Goal: Task Accomplishment & Management: Manage account settings

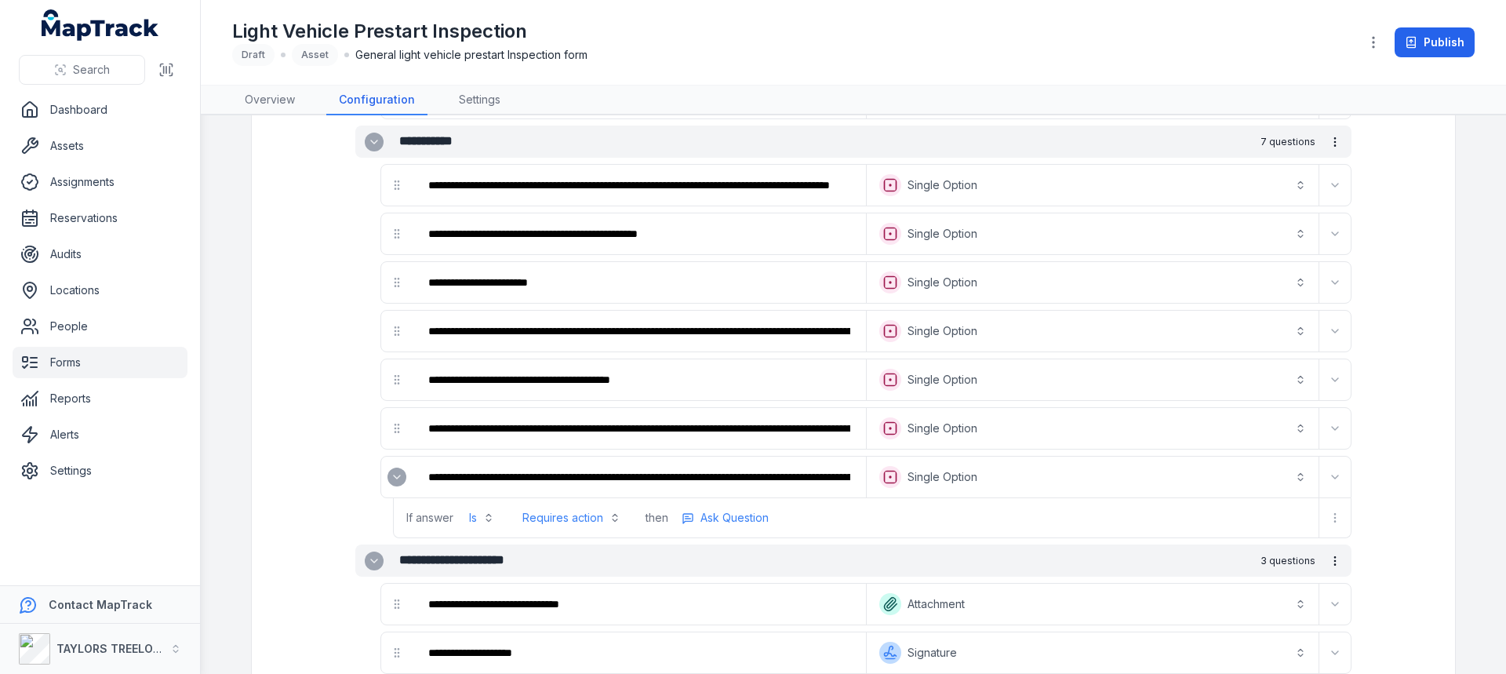
scroll to position [2282, 0]
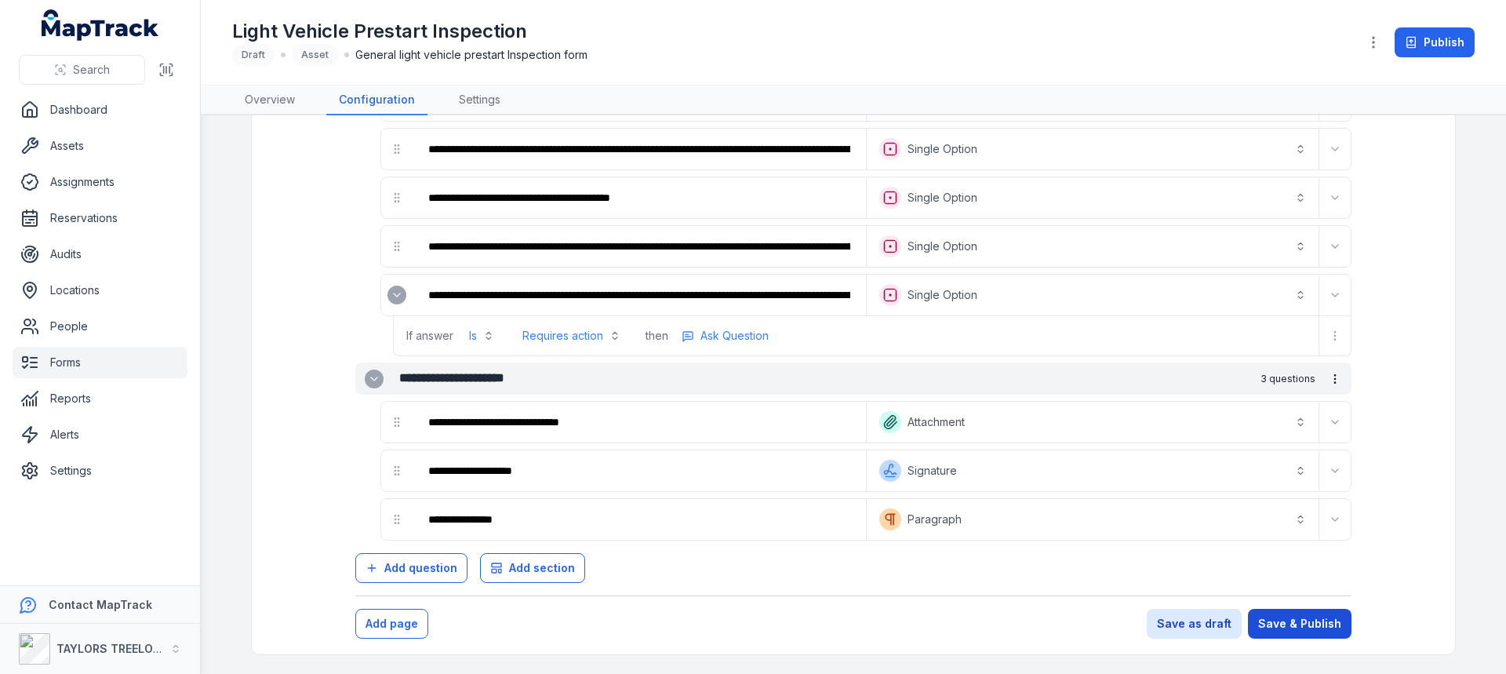
click at [1293, 625] on button "Save & Publish" at bounding box center [1300, 624] width 104 height 30
click at [59, 362] on link "Forms" at bounding box center [100, 362] width 175 height 31
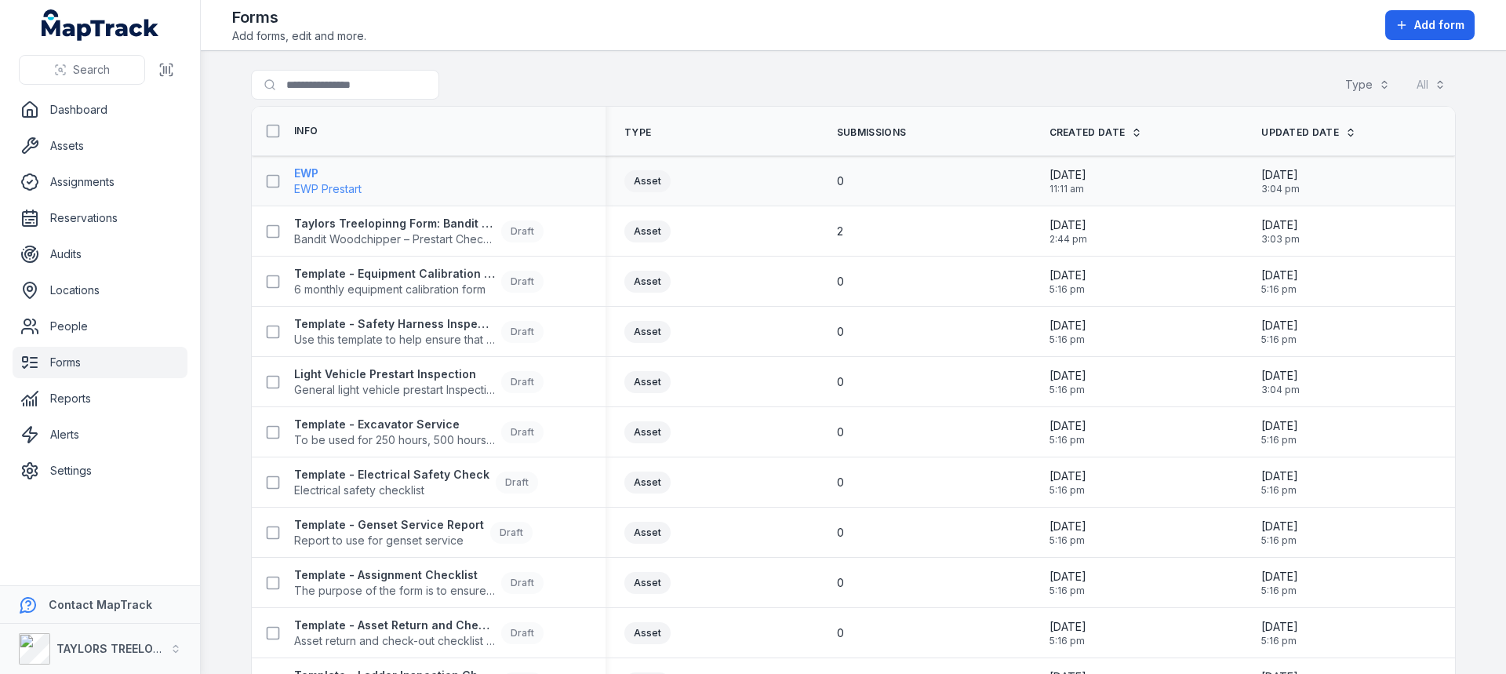
click at [353, 175] on strong "EWP" at bounding box center [327, 173] width 67 height 16
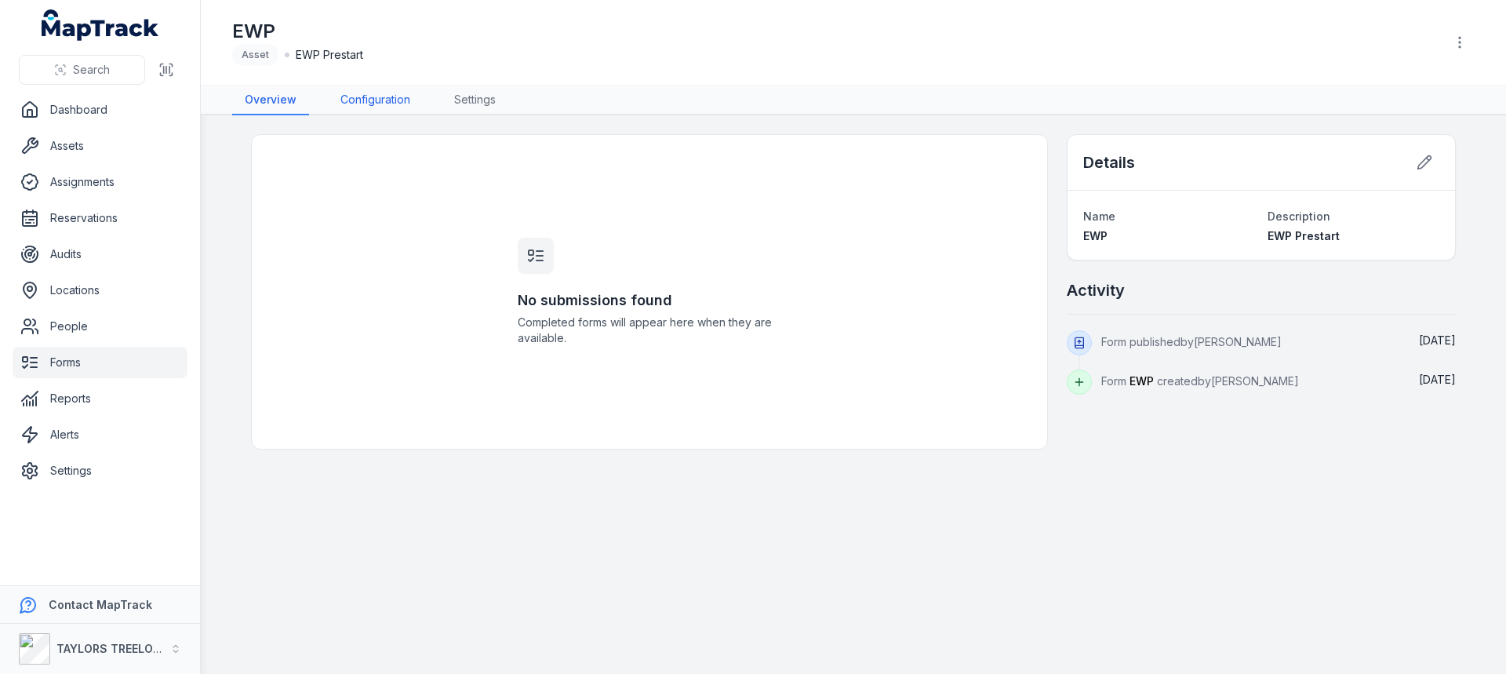
click at [382, 101] on link "Configuration" at bounding box center [375, 100] width 95 height 30
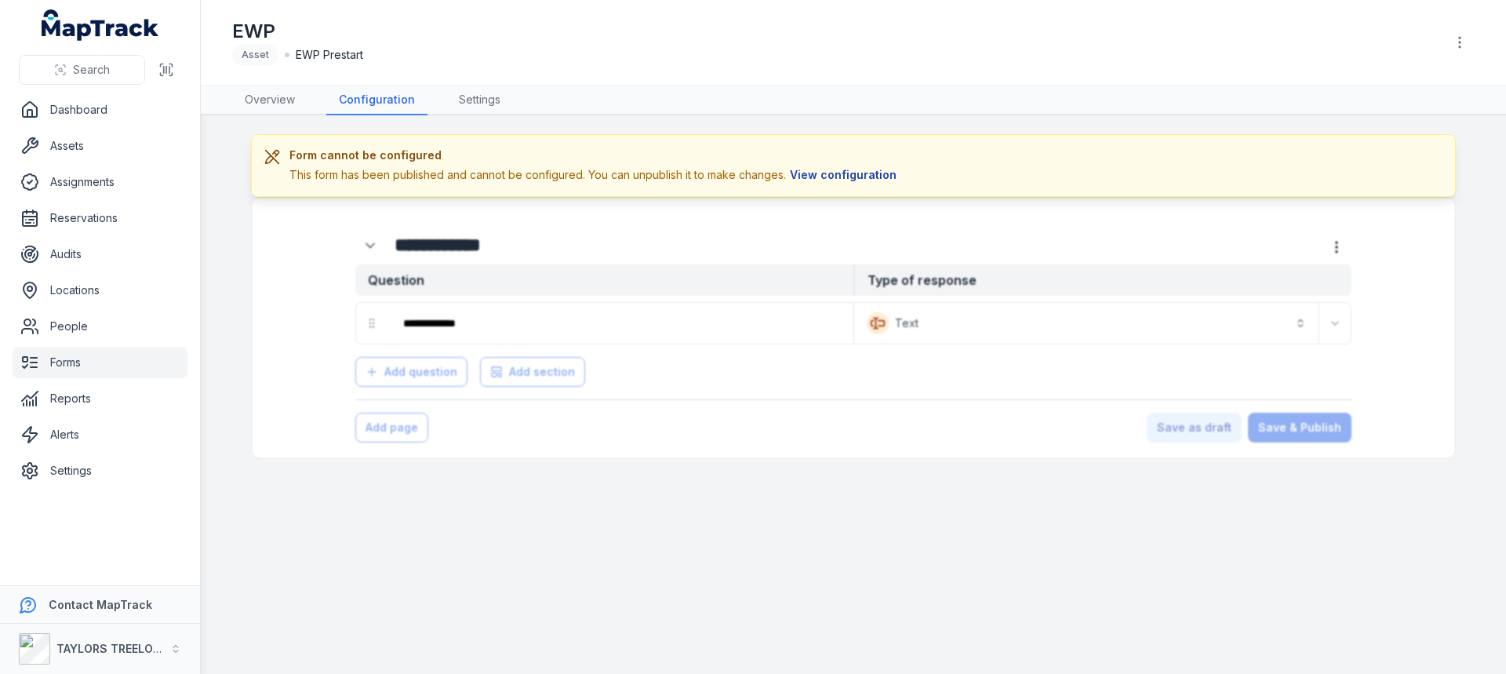
click at [812, 172] on button "View configuration" at bounding box center [843, 174] width 114 height 17
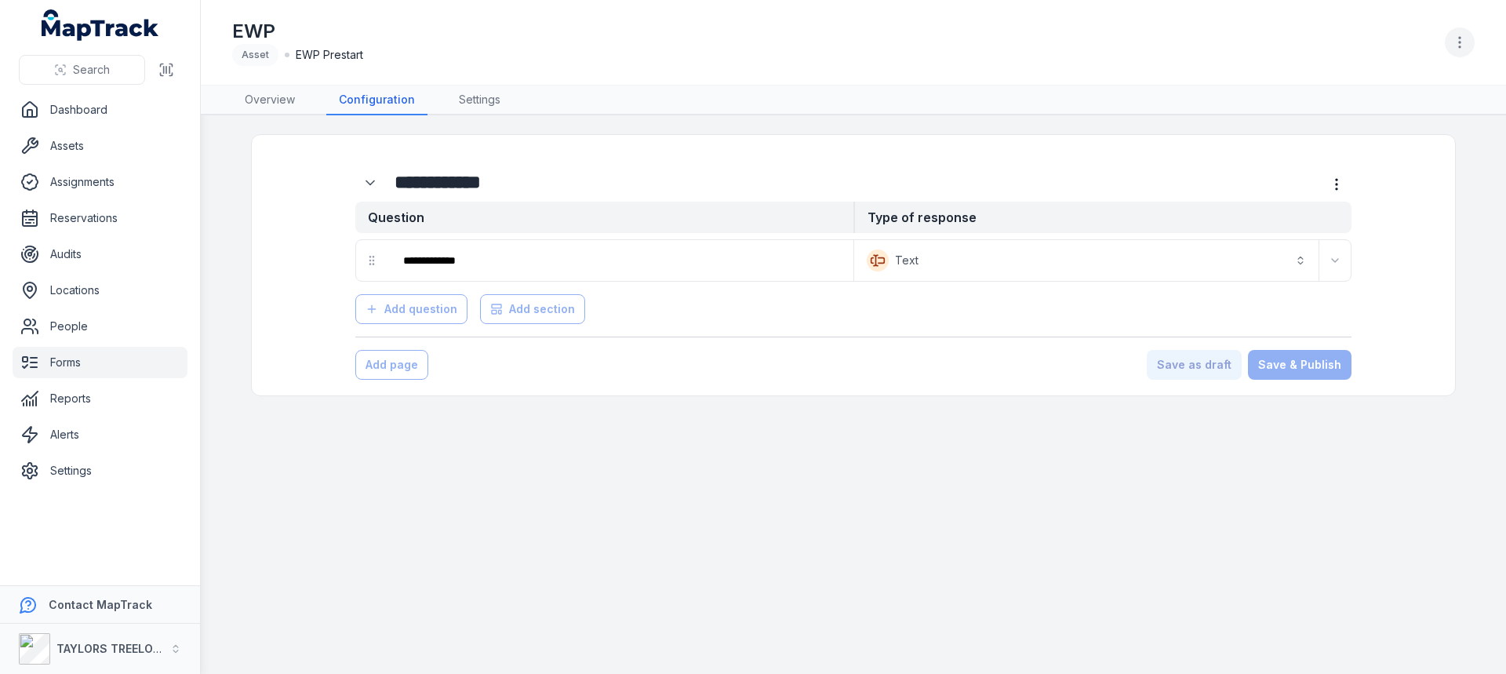
click at [1460, 43] on circle "button" at bounding box center [1460, 43] width 2 height 2
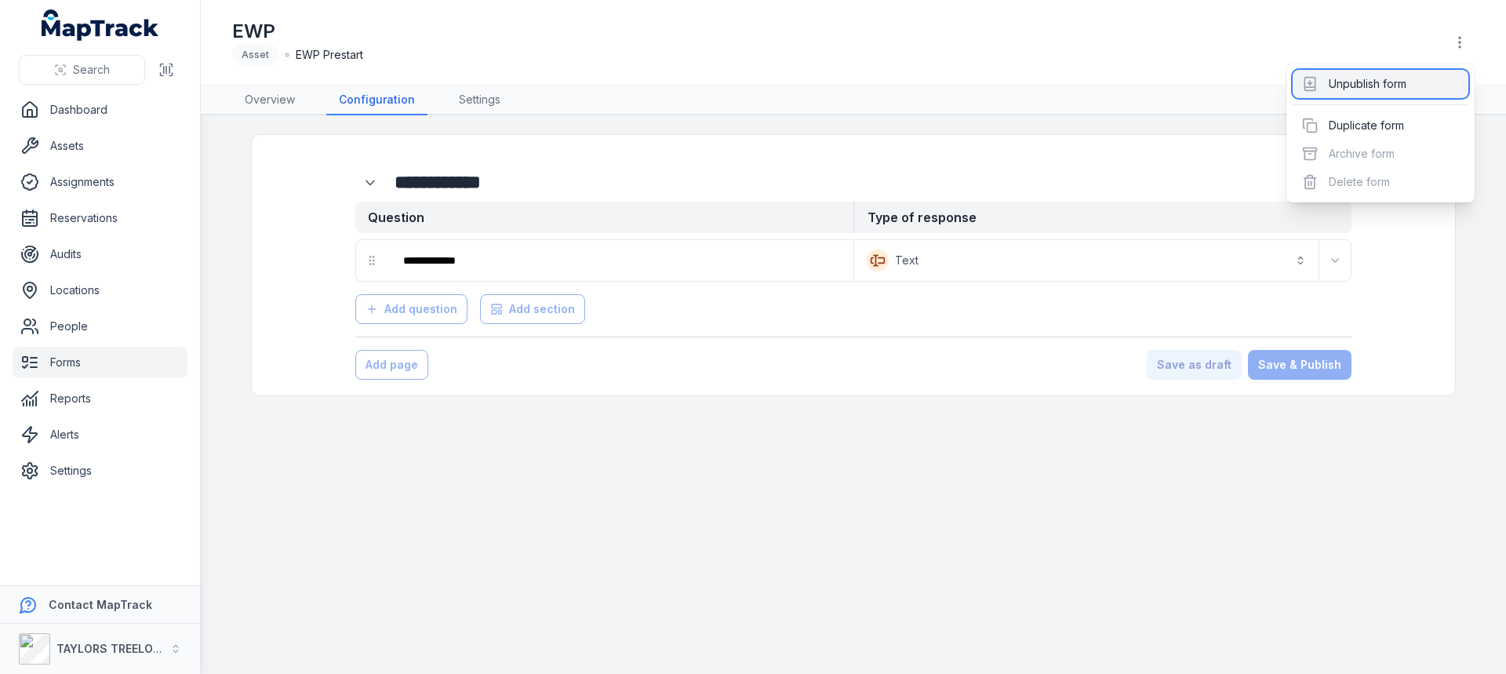
click at [1378, 85] on div "Unpublish form" at bounding box center [1380, 84] width 176 height 28
